Goal: Check status: Check status

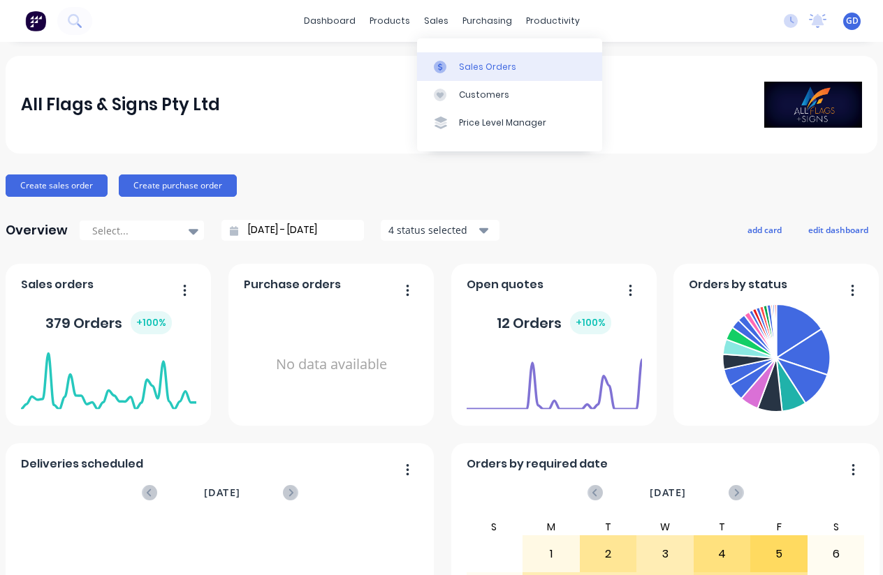
click at [468, 63] on div "Sales Orders" at bounding box center [487, 67] width 57 height 13
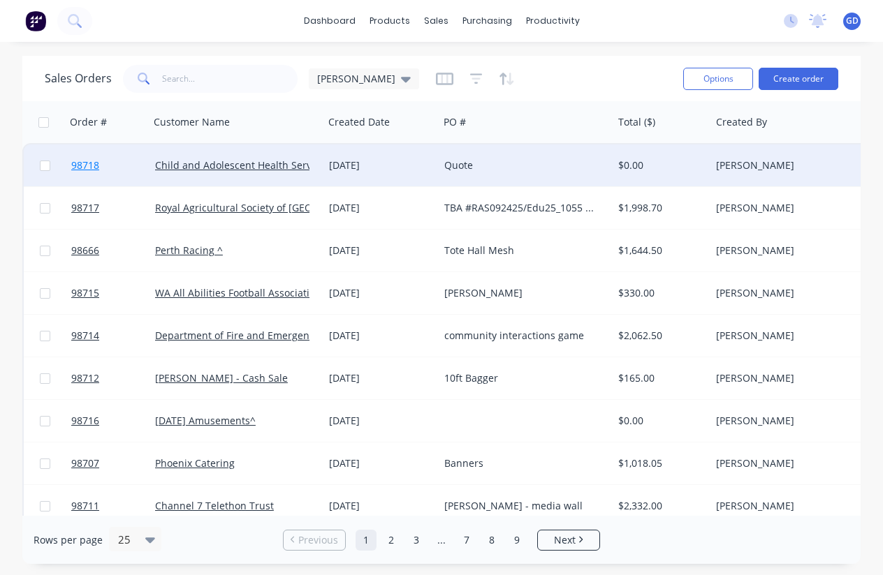
click at [89, 165] on span "98718" at bounding box center [85, 166] width 28 height 14
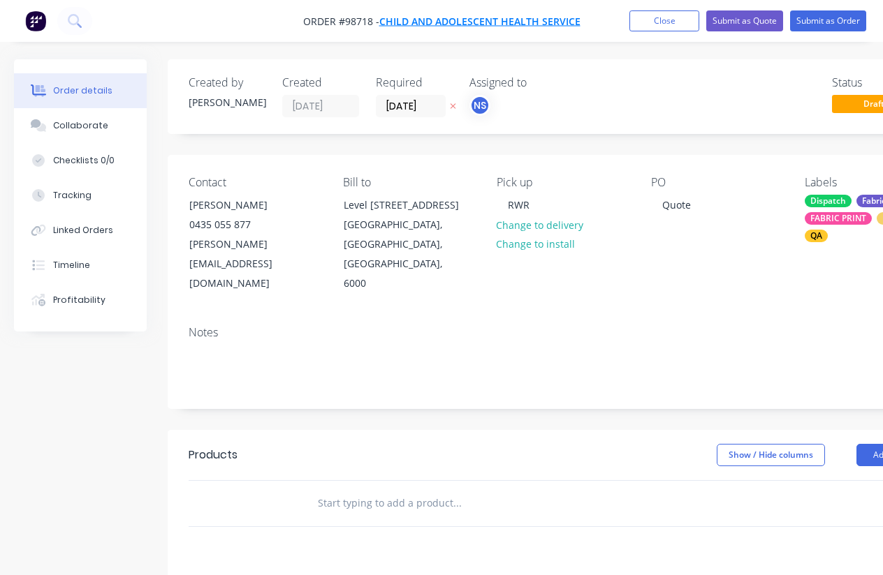
drag, startPoint x: 587, startPoint y: 20, endPoint x: 443, endPoint y: 22, distance: 143.9
click at [443, 22] on nav "Order #98718 - Child and Adolescent Health Service Add product Close Submit as …" at bounding box center [441, 21] width 883 height 42
click at [588, 33] on nav "Order #98718 - Child and Adolescent Health Service Add product Close Submit as …" at bounding box center [441, 21] width 883 height 42
drag, startPoint x: 580, startPoint y: 33, endPoint x: 529, endPoint y: 6, distance: 58.1
click at [529, 6] on nav "Order #98718 - Child and Adolescent Health Service Add product Close Submit as …" at bounding box center [441, 21] width 883 height 42
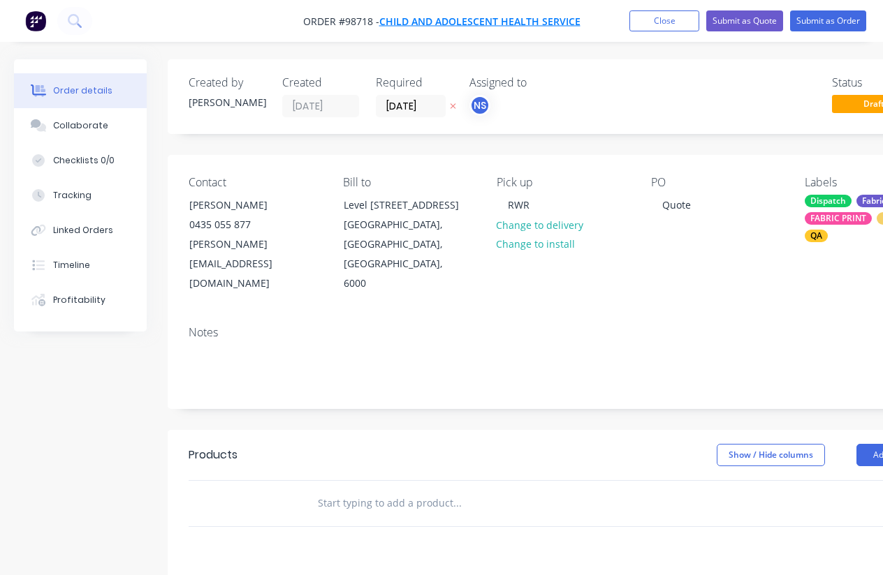
drag, startPoint x: 581, startPoint y: 17, endPoint x: 425, endPoint y: 15, distance: 155.7
click at [425, 15] on nav "Order #98718 - Child and Adolescent Health Service Add product Close Submit as …" at bounding box center [441, 21] width 883 height 42
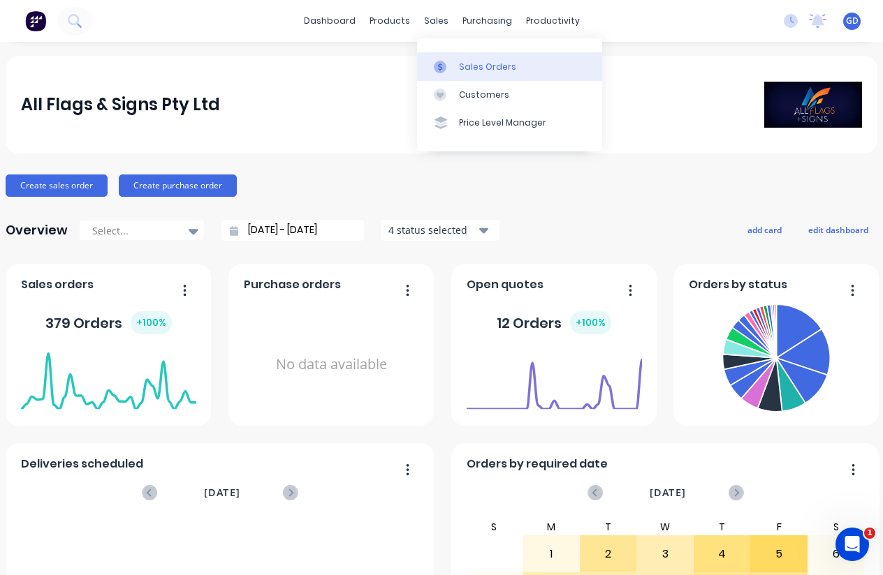
click at [471, 61] on div "Sales Orders" at bounding box center [487, 67] width 57 height 13
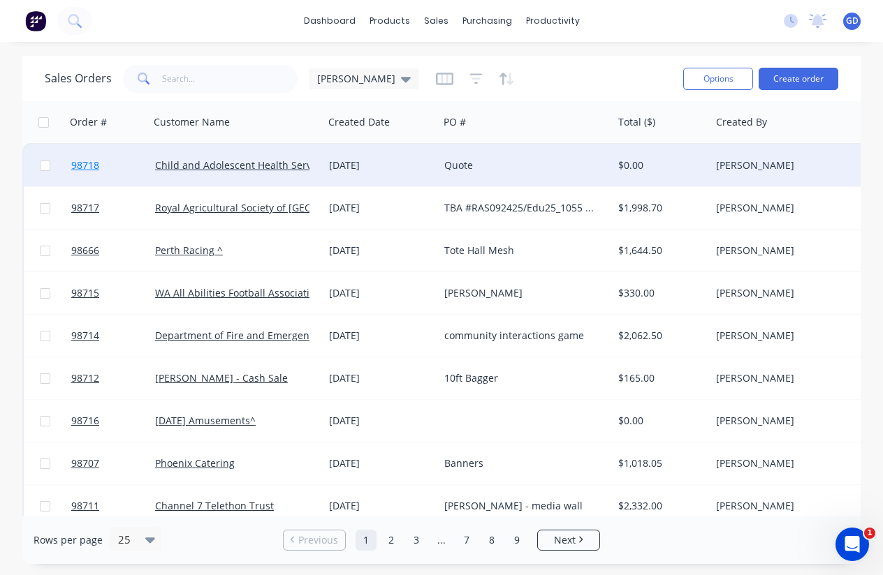
click at [91, 164] on span "98718" at bounding box center [85, 166] width 28 height 14
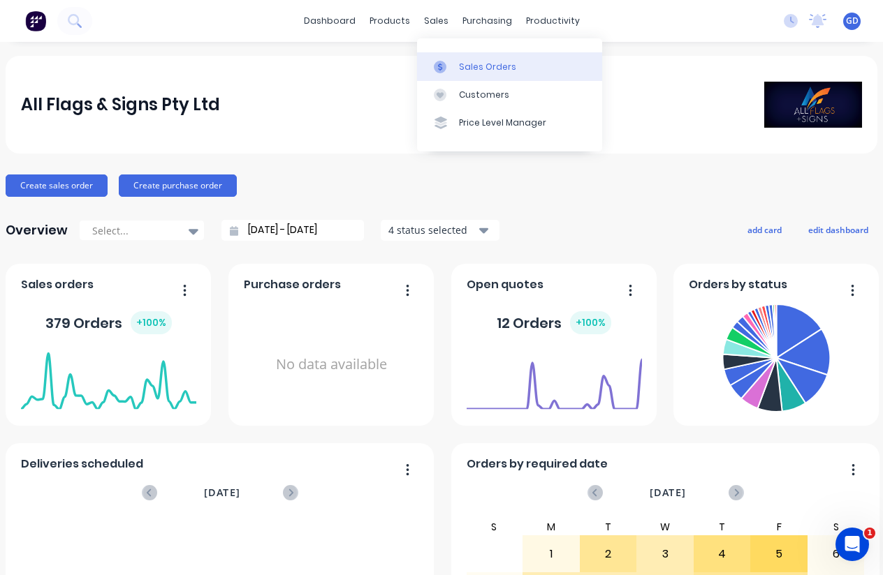
click at [469, 67] on div "Sales Orders" at bounding box center [487, 67] width 57 height 13
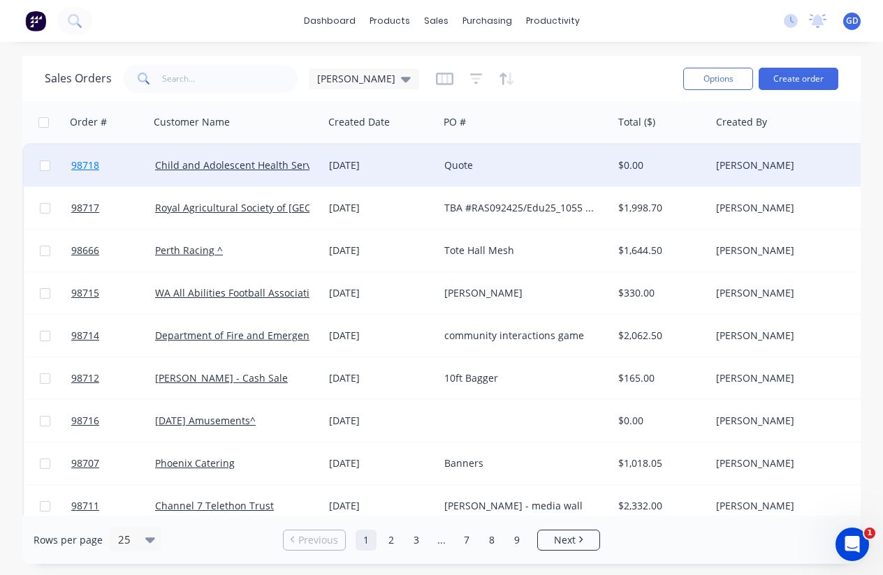
click at [90, 165] on span "98718" at bounding box center [85, 166] width 28 height 14
